Goal: Find specific page/section: Find specific page/section

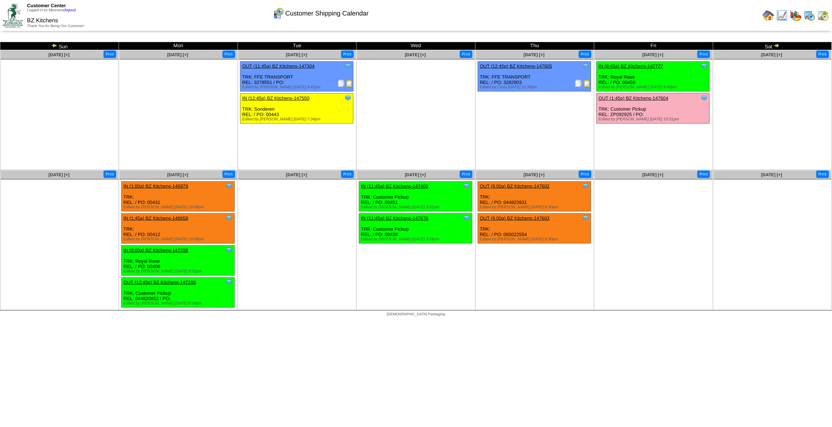
click at [360, 148] on ul at bounding box center [416, 114] width 118 height 108
click at [809, 15] on img at bounding box center [810, 16] width 12 height 12
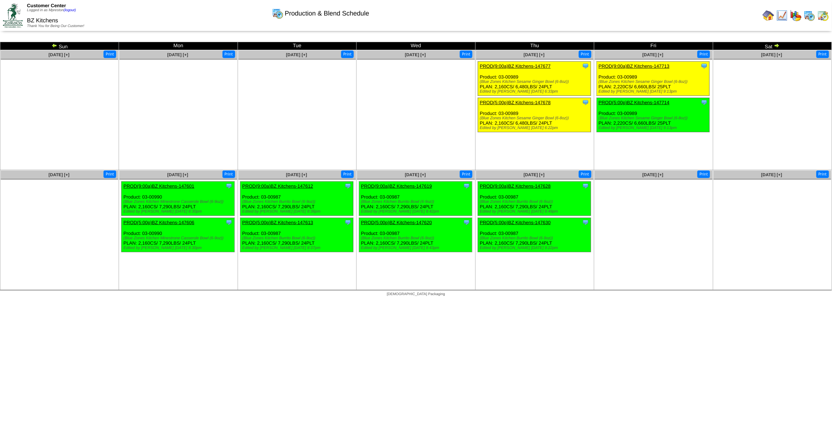
click at [826, 16] on img at bounding box center [824, 16] width 12 height 12
